Goal: Obtain resource: Download file/media

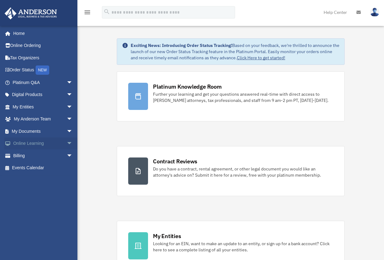
click at [31, 144] on link "Online Learning arrow_drop_down" at bounding box center [43, 144] width 78 height 12
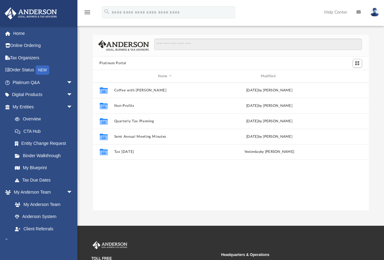
scroll to position [136, 271]
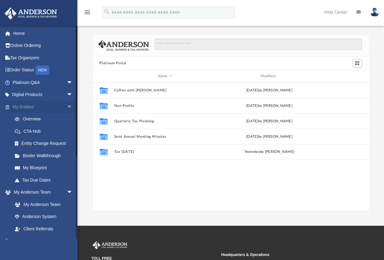
click at [67, 106] on span "arrow_drop_down" at bounding box center [73, 107] width 12 height 13
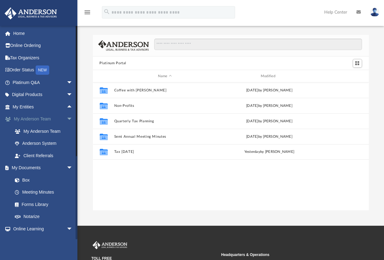
click at [67, 117] on span "arrow_drop_down" at bounding box center [73, 119] width 12 height 13
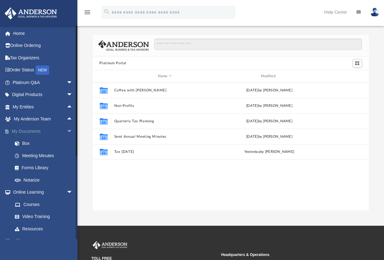
click at [27, 131] on link "My Documents arrow_drop_down" at bounding box center [43, 131] width 78 height 12
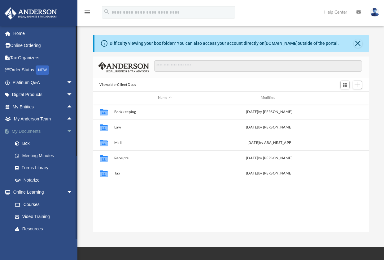
scroll to position [136, 271]
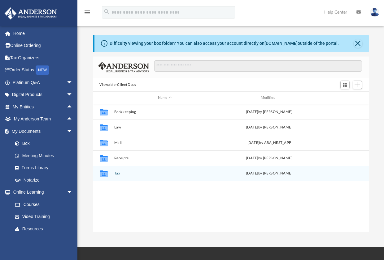
click at [115, 172] on button "Tax" at bounding box center [164, 174] width 101 height 4
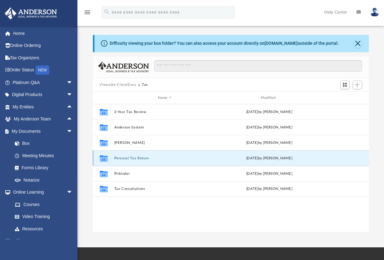
click at [125, 158] on button "Personal Tax Return" at bounding box center [164, 159] width 101 height 4
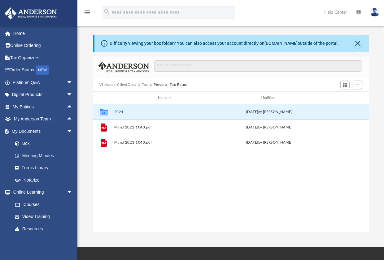
click at [115, 112] on button "2024" at bounding box center [164, 112] width 101 height 4
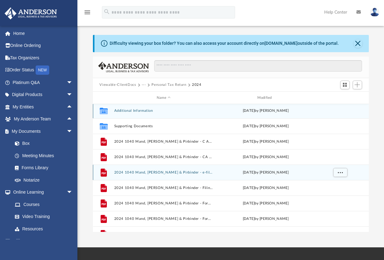
scroll to position [0, 0]
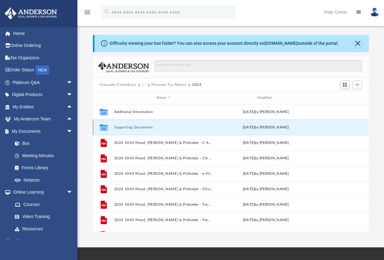
click at [144, 128] on button "Supporting Documents" at bounding box center [163, 128] width 99 height 4
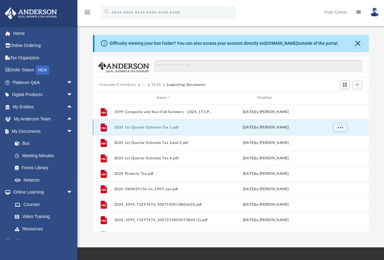
click at [144, 128] on button "2024 1st Quarter Estimate Tax 1.pdf" at bounding box center [163, 128] width 99 height 4
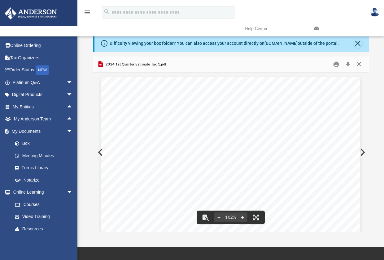
click at [359, 63] on button "Close" at bounding box center [358, 65] width 11 height 10
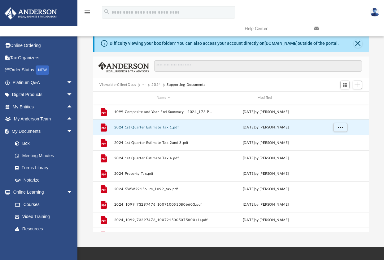
click at [162, 128] on button "2024 1st Quarter Estimate Tax 1.pdf" at bounding box center [163, 128] width 99 height 4
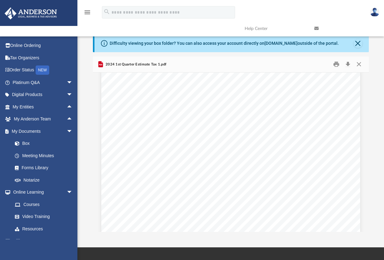
scroll to position [276, 0]
click at [359, 64] on button "Close" at bounding box center [358, 65] width 11 height 10
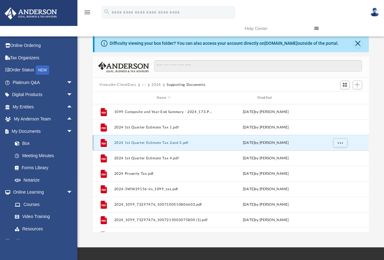
click at [176, 144] on button "2024 1st Quarter Estimate Tax 2and 3.pdf" at bounding box center [163, 143] width 99 height 4
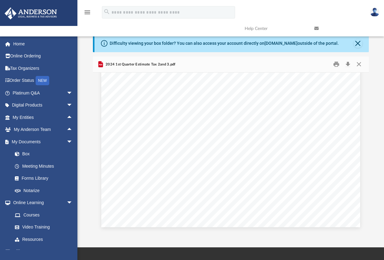
scroll to position [274, 0]
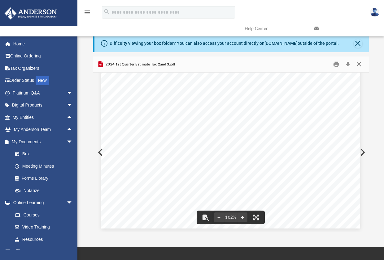
click at [358, 63] on button "Close" at bounding box center [358, 65] width 11 height 10
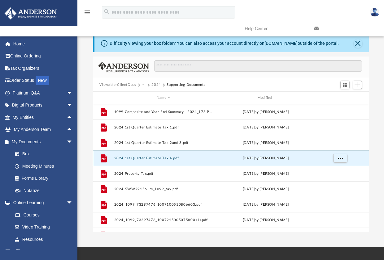
click at [173, 160] on button "2024 1st Quarter Estimate Tax 4.pdf" at bounding box center [163, 159] width 99 height 4
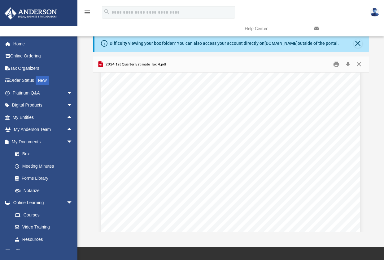
scroll to position [276, 0]
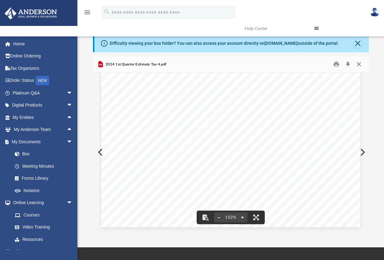
click at [359, 63] on button "Close" at bounding box center [358, 65] width 11 height 10
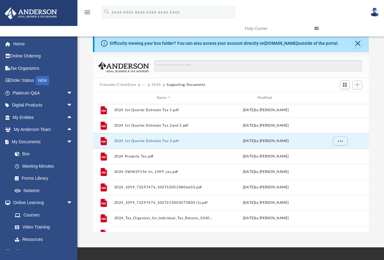
scroll to position [0, 0]
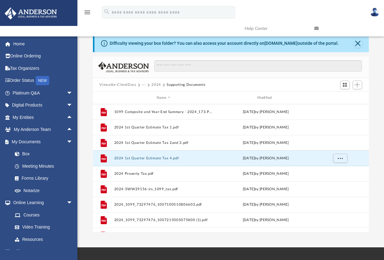
click at [154, 86] on button "2024" at bounding box center [156, 85] width 10 height 6
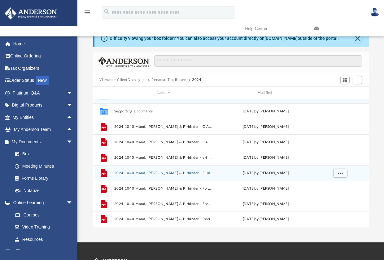
scroll to position [5, 0]
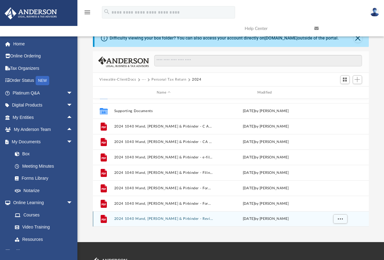
click at [165, 219] on button "2024 1040 Mand, [PERSON_NAME] & Pirbinder - Review Copy.pdf" at bounding box center [163, 219] width 99 height 4
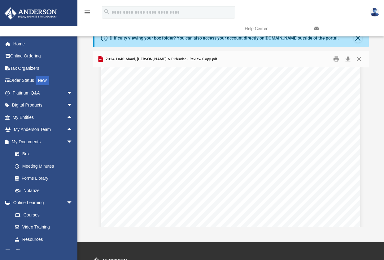
scroll to position [7722, 0]
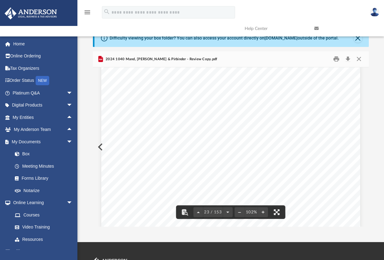
click at [276, 211] on button "File preview" at bounding box center [277, 213] width 14 height 14
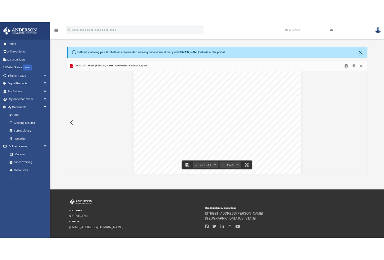
scroll to position [136, 271]
